Goal: Task Accomplishment & Management: Manage account settings

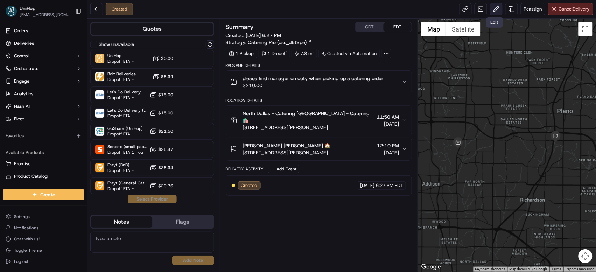
click at [494, 9] on button at bounding box center [496, 9] width 13 height 13
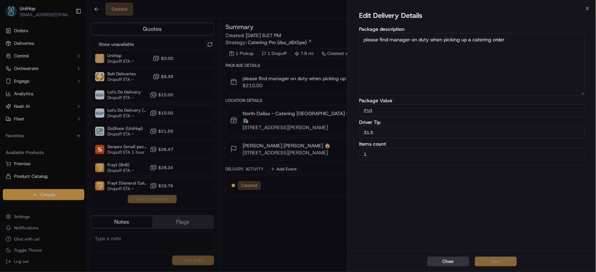
click at [443, 261] on button "Close" at bounding box center [449, 262] width 42 height 10
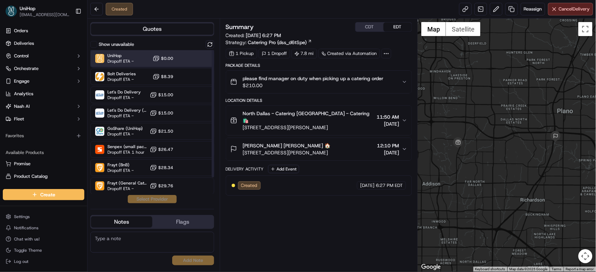
click at [185, 57] on div "UniHop Dropoff ETA - $0.00" at bounding box center [152, 58] width 124 height 17
click at [156, 203] on button "Assign Provider" at bounding box center [152, 199] width 50 height 8
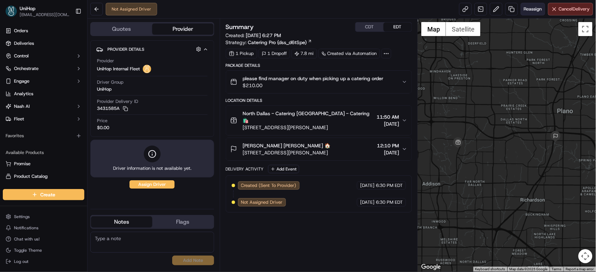
click at [522, 9] on button "Reassign" at bounding box center [533, 9] width 25 height 13
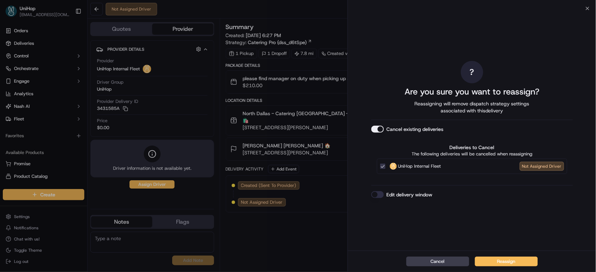
click at [379, 131] on button "Cancel existing deliveries" at bounding box center [378, 129] width 13 height 7
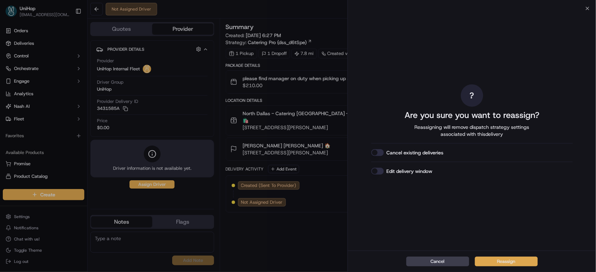
click at [499, 259] on button "Reassign" at bounding box center [506, 262] width 63 height 10
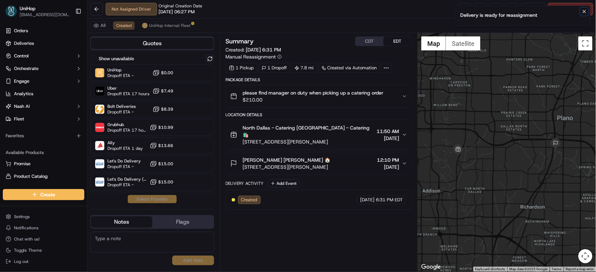
click at [588, 13] on icon "Notifications (F8)" at bounding box center [585, 12] width 6 height 6
click at [495, 7] on button at bounding box center [496, 9] width 13 height 13
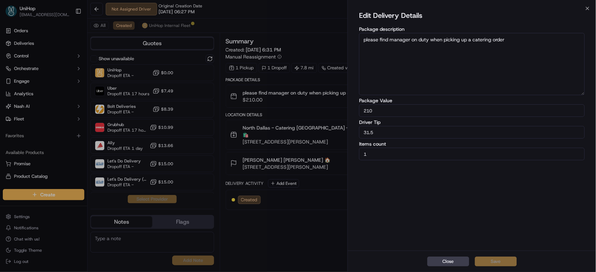
drag, startPoint x: 392, startPoint y: 130, endPoint x: 357, endPoint y: 129, distance: 35.4
click at [357, 129] on div "Edit Delivery Details Package description please find manager on duty when pick…" at bounding box center [472, 129] width 248 height 242
type input "19.5"
click at [490, 261] on button "Save" at bounding box center [496, 262] width 42 height 10
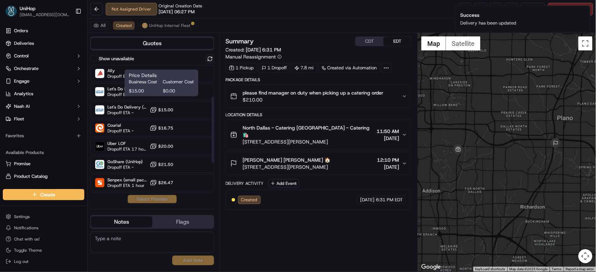
scroll to position [74, 0]
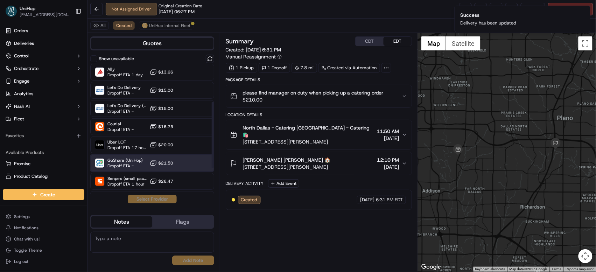
click at [132, 163] on div "GoShare (UniHop) Dropoff ETA -" at bounding box center [125, 163] width 35 height 11
click at [146, 201] on button "Assign Provider" at bounding box center [152, 199] width 50 height 8
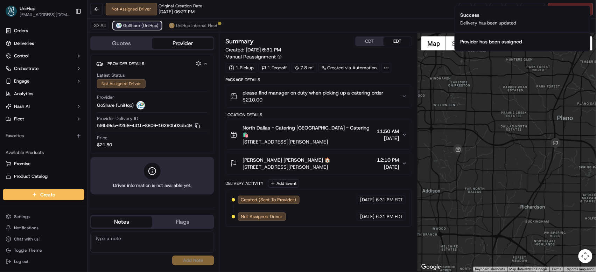
click at [154, 25] on span "GoShare (UniHop)" at bounding box center [140, 26] width 35 height 6
click at [176, 26] on span "UniHop Internal Fleet" at bounding box center [196, 26] width 41 height 6
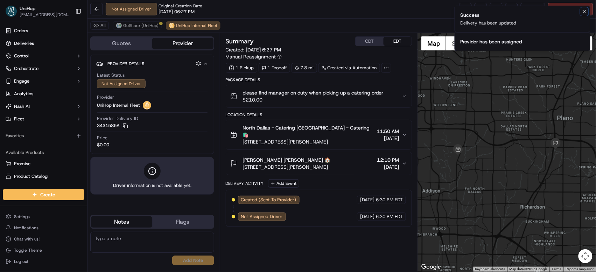
click at [586, 12] on icon "Notifications (F8)" at bounding box center [585, 12] width 6 height 6
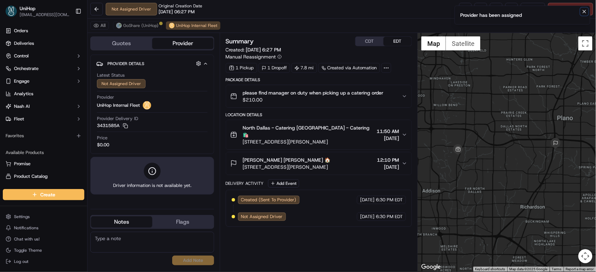
click at [586, 10] on icon "Notifications (F8)" at bounding box center [584, 11] width 3 height 3
click at [583, 8] on span "Cancel Delivery" at bounding box center [574, 9] width 31 height 6
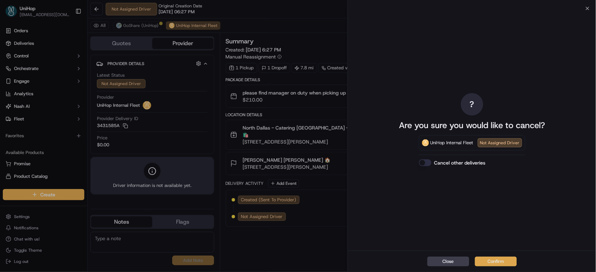
click at [485, 262] on button "Confirm" at bounding box center [496, 262] width 42 height 10
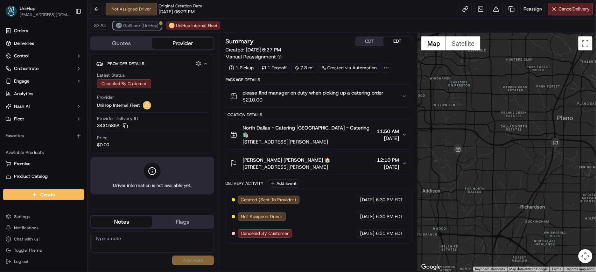
click at [145, 27] on span "GoShare (UniHop)" at bounding box center [140, 26] width 35 height 6
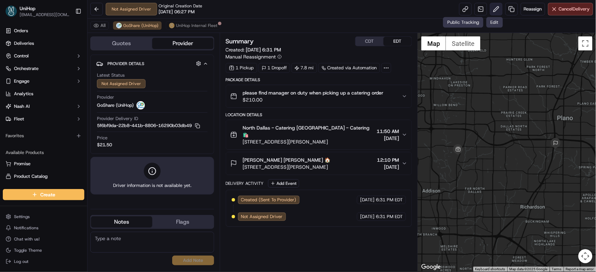
click at [490, 10] on button at bounding box center [496, 9] width 13 height 13
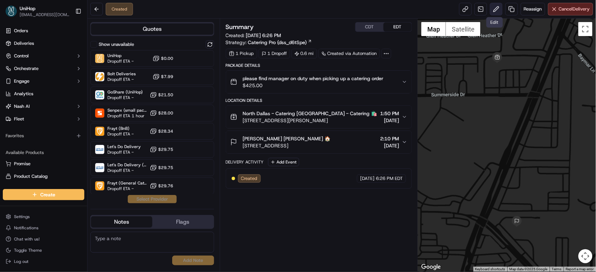
click at [493, 11] on button at bounding box center [496, 9] width 13 height 13
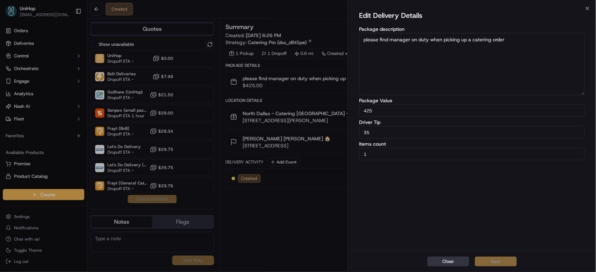
click at [448, 260] on button "Close" at bounding box center [449, 262] width 42 height 10
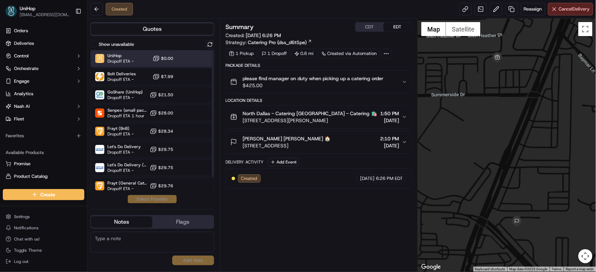
click at [131, 61] on span "Dropoff ETA -" at bounding box center [121, 61] width 26 height 6
click at [154, 200] on button "Assign Provider" at bounding box center [152, 199] width 50 height 8
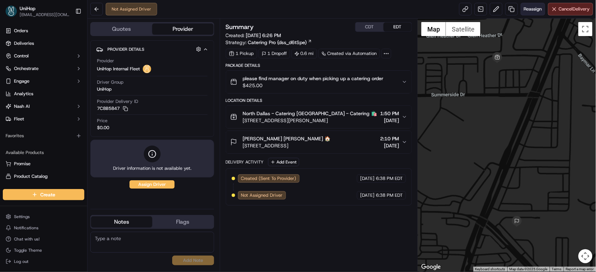
click at [528, 10] on span "Reassign" at bounding box center [533, 9] width 18 height 6
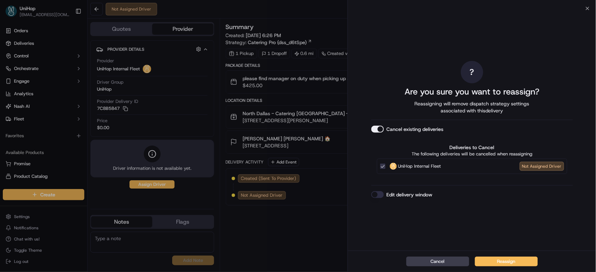
click at [376, 131] on button "Cancel existing deliveries" at bounding box center [378, 129] width 13 height 7
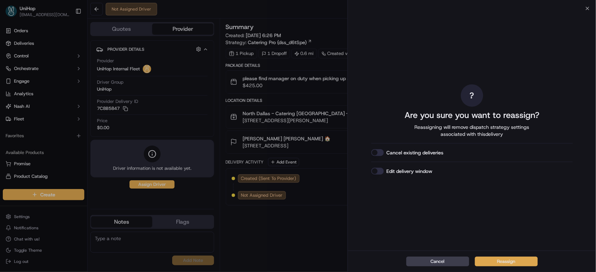
click at [495, 259] on button "Reassign" at bounding box center [506, 262] width 63 height 10
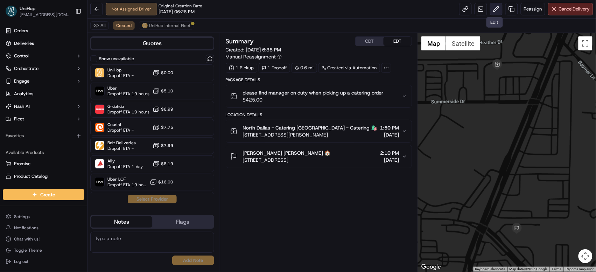
click at [491, 10] on button at bounding box center [496, 9] width 13 height 13
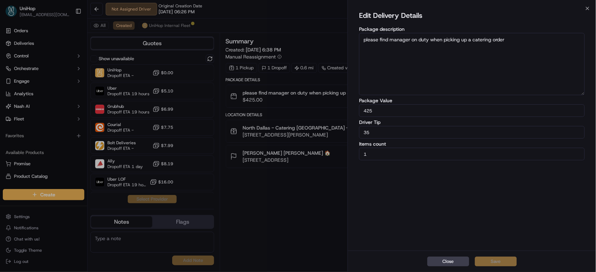
drag, startPoint x: 369, startPoint y: 133, endPoint x: 358, endPoint y: 133, distance: 10.9
click at [358, 133] on div "Edit Delivery Details Package description please find manager on duty when pick…" at bounding box center [472, 129] width 248 height 242
type input "23"
click at [485, 261] on button "Save" at bounding box center [496, 262] width 42 height 10
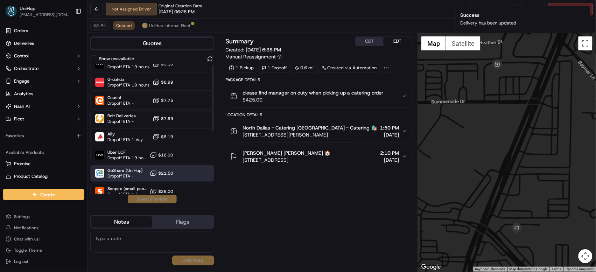
scroll to position [80, 0]
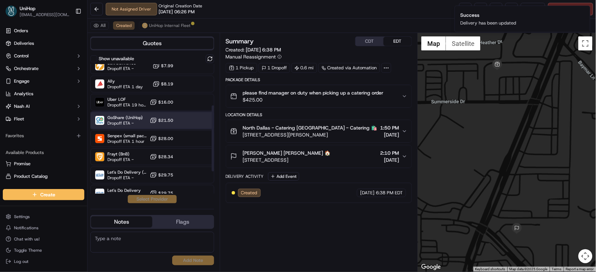
click at [143, 126] on div "GoShare (UniHop) Dropoff ETA - $21.50" at bounding box center [152, 120] width 124 height 17
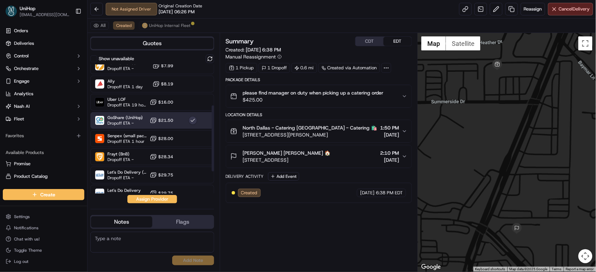
click at [139, 200] on button "Assign Provider" at bounding box center [152, 199] width 50 height 8
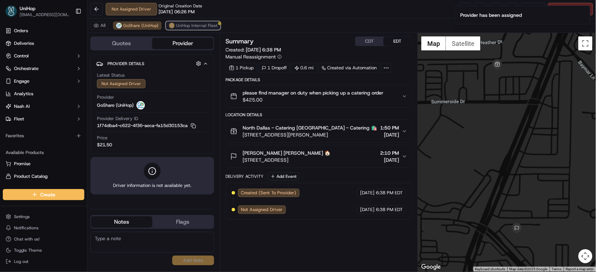
click at [203, 24] on span "UniHop Internal Fleet" at bounding box center [196, 26] width 41 height 6
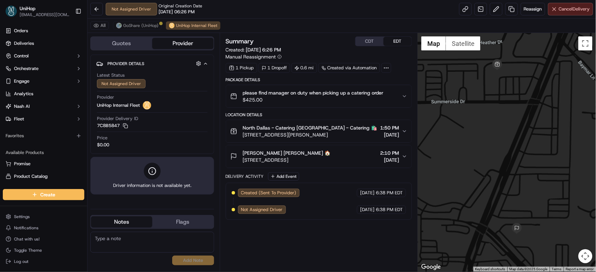
click at [581, 8] on span "Cancel Delivery" at bounding box center [574, 9] width 31 height 6
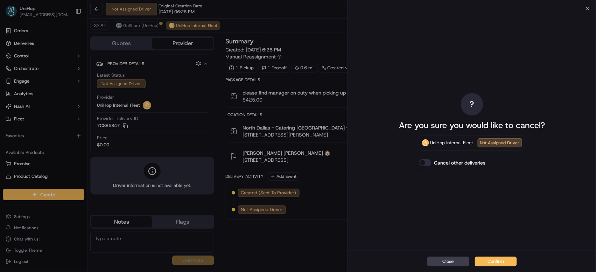
click at [486, 260] on button "Confirm" at bounding box center [496, 262] width 42 height 10
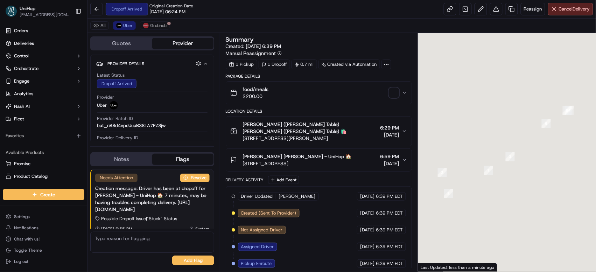
scroll to position [7, 0]
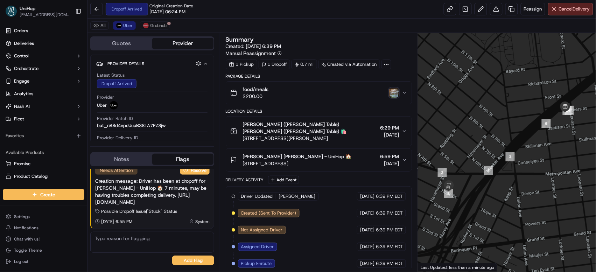
drag, startPoint x: 387, startPoint y: 96, endPoint x: 393, endPoint y: 96, distance: 6.0
click at [393, 96] on img "button" at bounding box center [394, 93] width 10 height 10
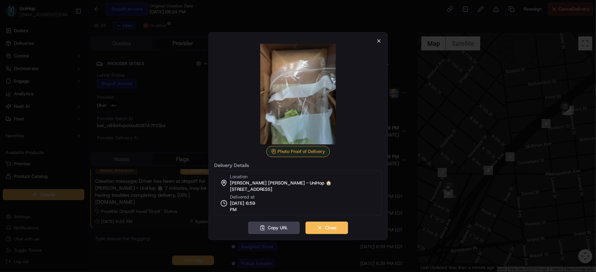
scroll to position [0, 0]
click at [378, 43] on icon "button" at bounding box center [379, 41] width 6 height 6
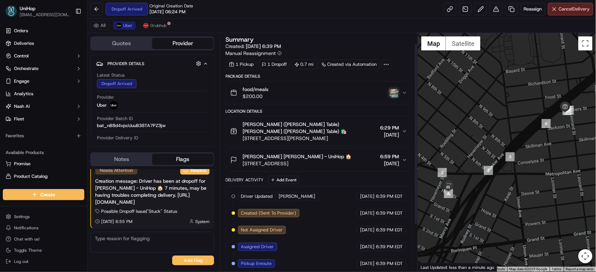
scroll to position [75, 0]
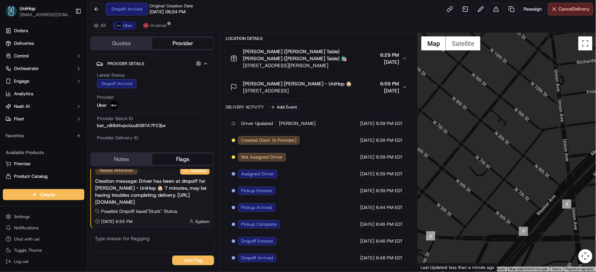
drag, startPoint x: 465, startPoint y: 170, endPoint x: 484, endPoint y: 152, distance: 26.2
click at [484, 152] on div at bounding box center [507, 152] width 178 height 239
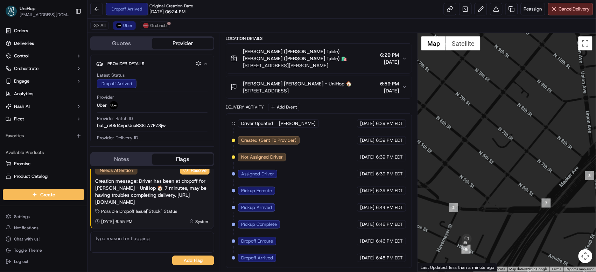
drag, startPoint x: 464, startPoint y: 175, endPoint x: 477, endPoint y: 137, distance: 40.9
click at [477, 140] on div at bounding box center [507, 152] width 178 height 239
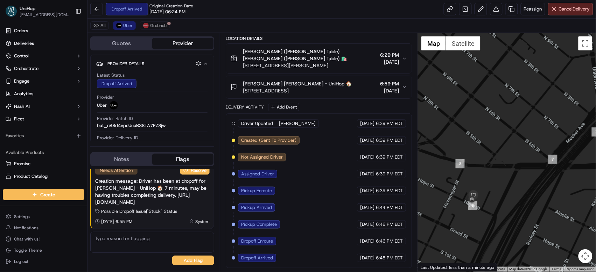
drag, startPoint x: 466, startPoint y: 184, endPoint x: 465, endPoint y: 159, distance: 25.2
click at [465, 159] on div at bounding box center [507, 152] width 178 height 239
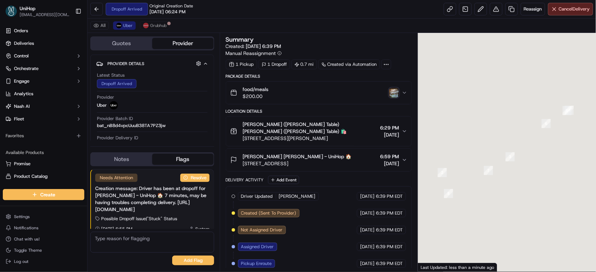
scroll to position [7, 0]
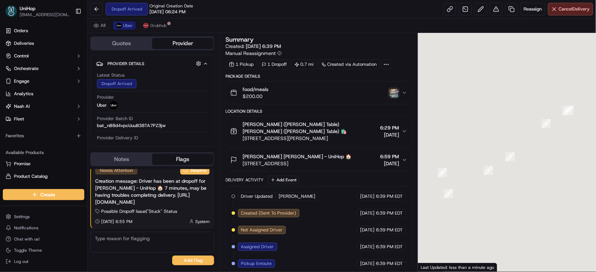
click at [391, 92] on img "button" at bounding box center [394, 93] width 10 height 10
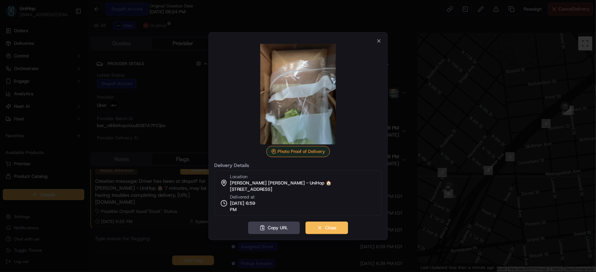
scroll to position [0, 0]
click at [380, 40] on icon "button" at bounding box center [379, 41] width 6 height 6
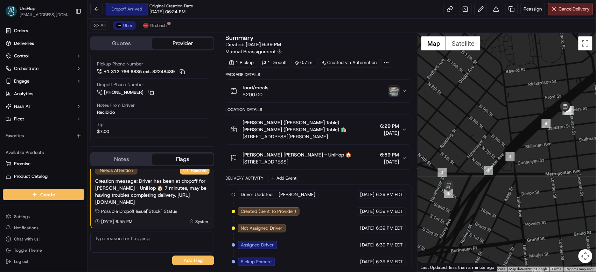
scroll to position [192, 0]
drag, startPoint x: 115, startPoint y: 113, endPoint x: 94, endPoint y: 109, distance: 20.6
click at [94, 109] on div "Driver Details Hidden ( 5 ) Name KEVIN G. Pickup Phone Number +1 312 766 6835 e…" at bounding box center [152, 120] width 124 height 194
copy div "Recibido"
